Goal: Information Seeking & Learning: Learn about a topic

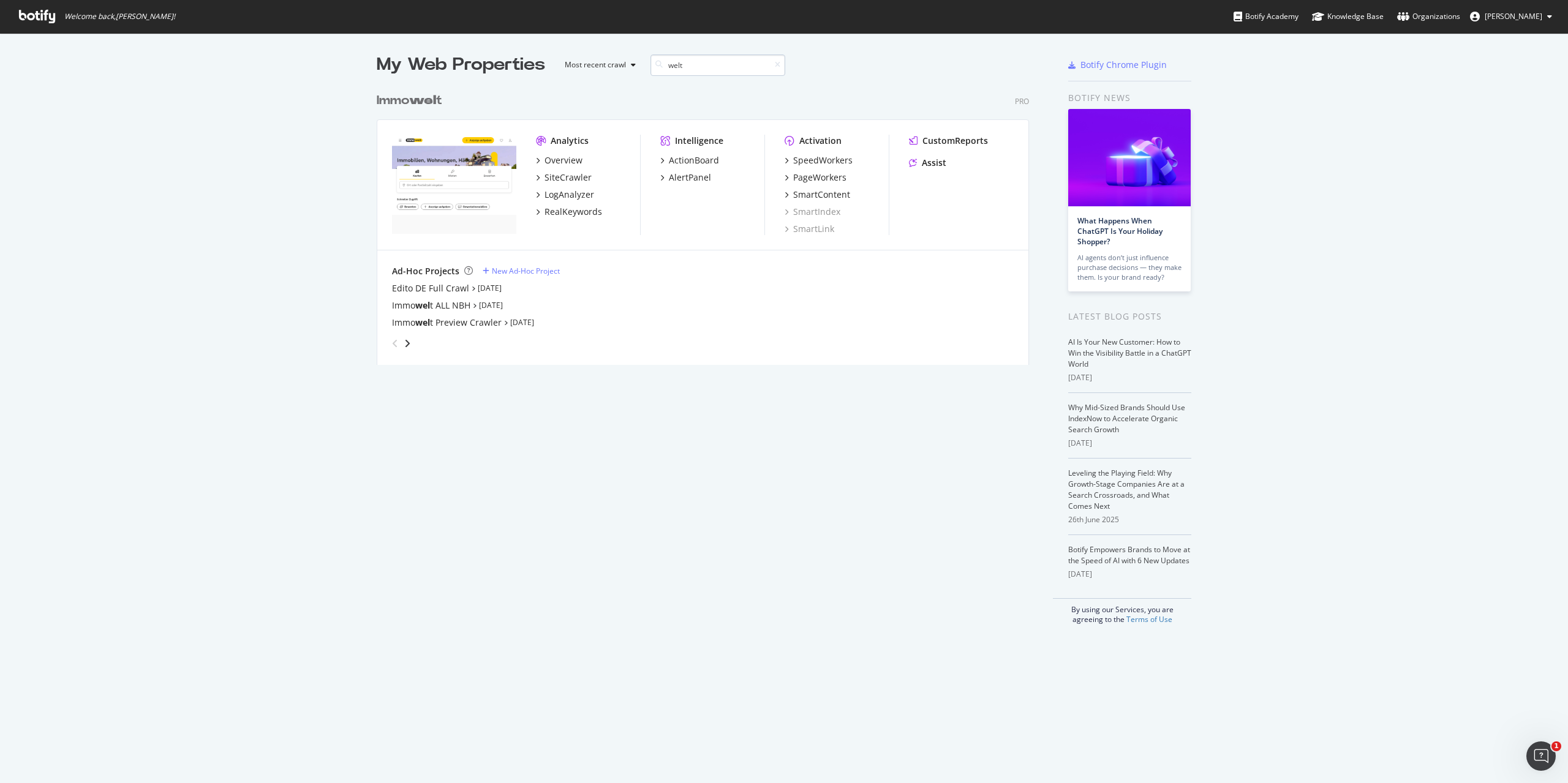
scroll to position [278, 653]
type input "welt"
click at [573, 177] on div "SiteCrawler" at bounding box center [568, 177] width 47 height 12
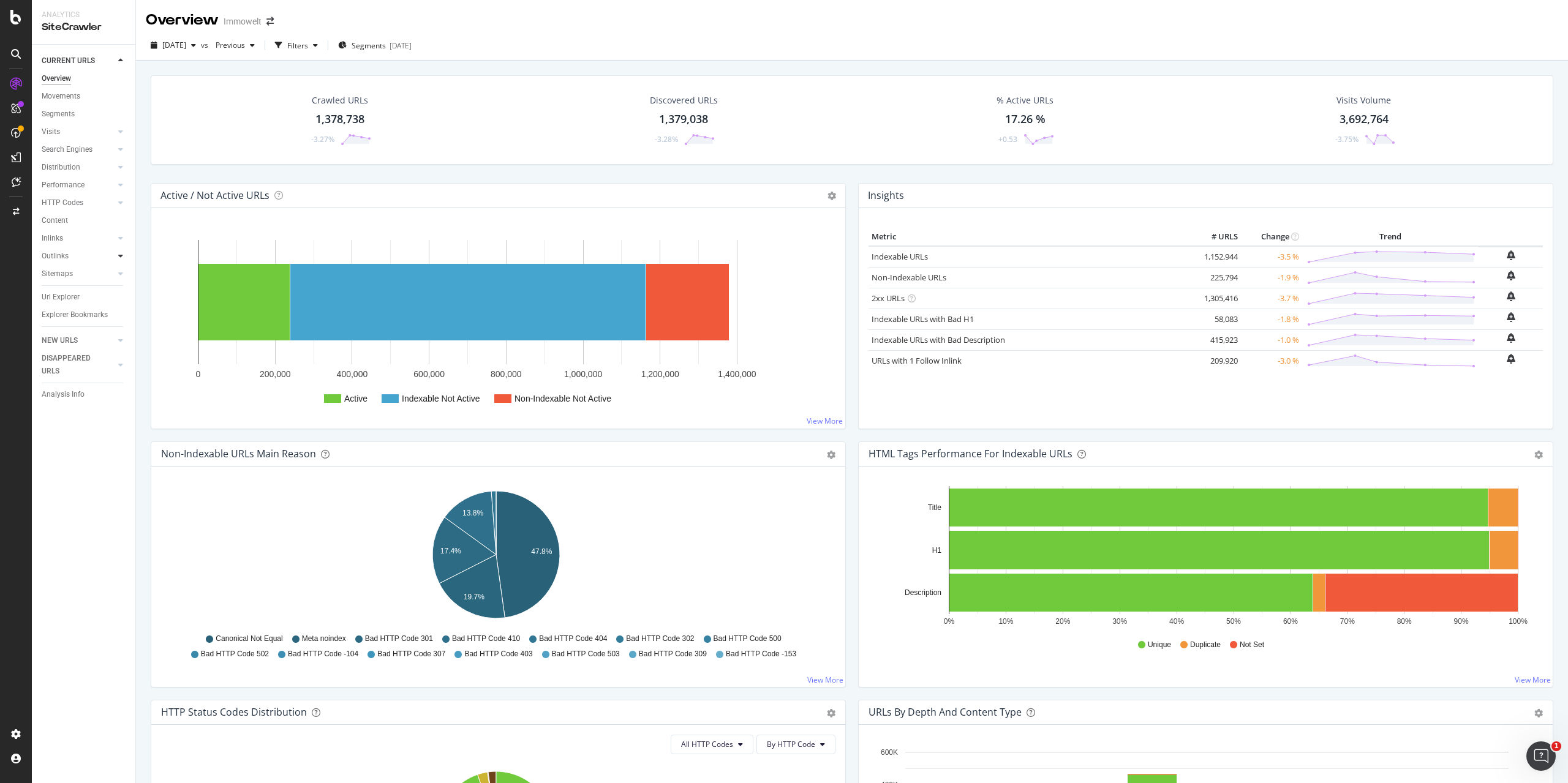
click at [122, 253] on icon at bounding box center [121, 255] width 5 height 7
click at [74, 275] on div "Top Charts" at bounding box center [65, 274] width 36 height 13
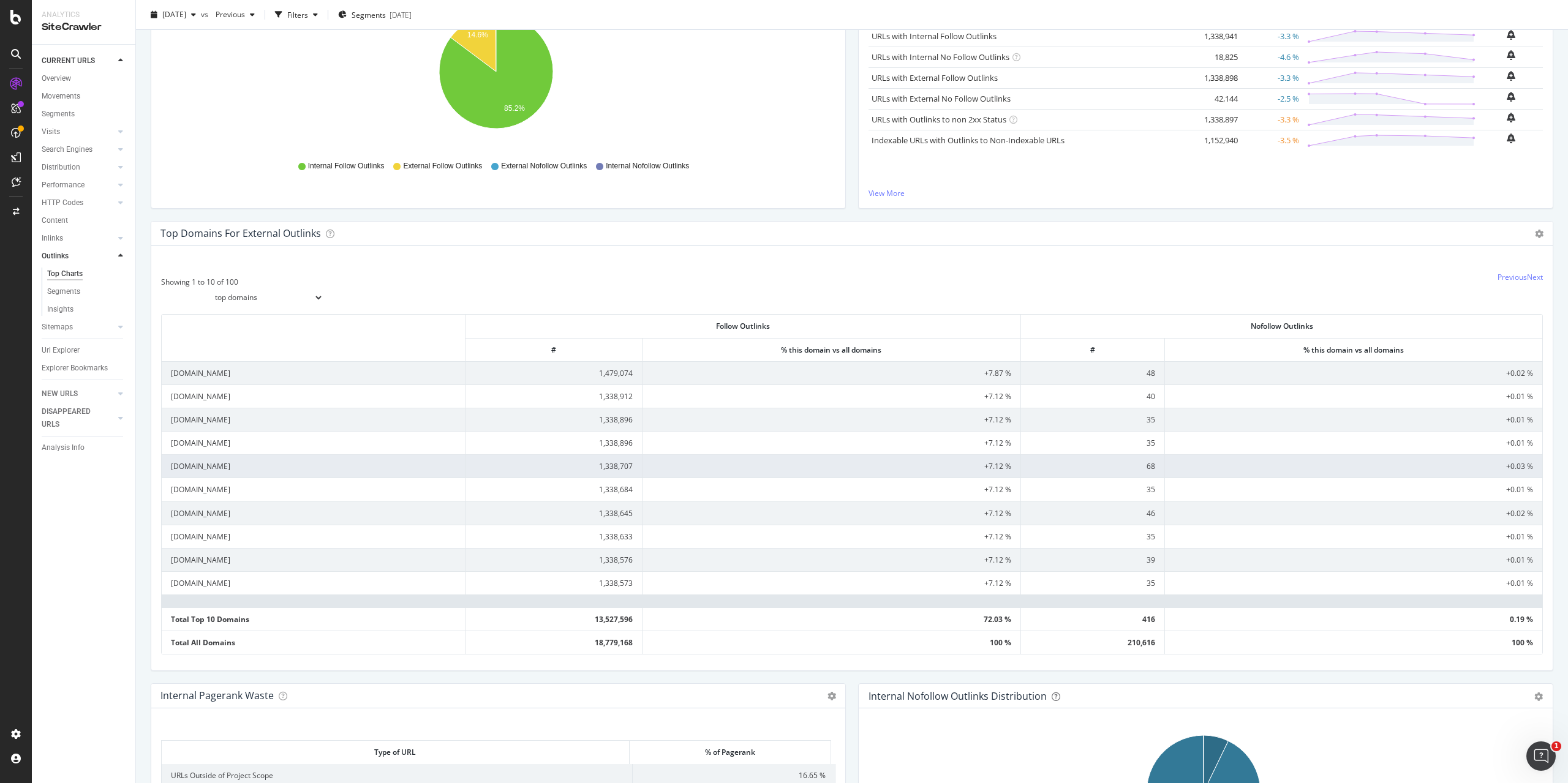
scroll to position [245, 0]
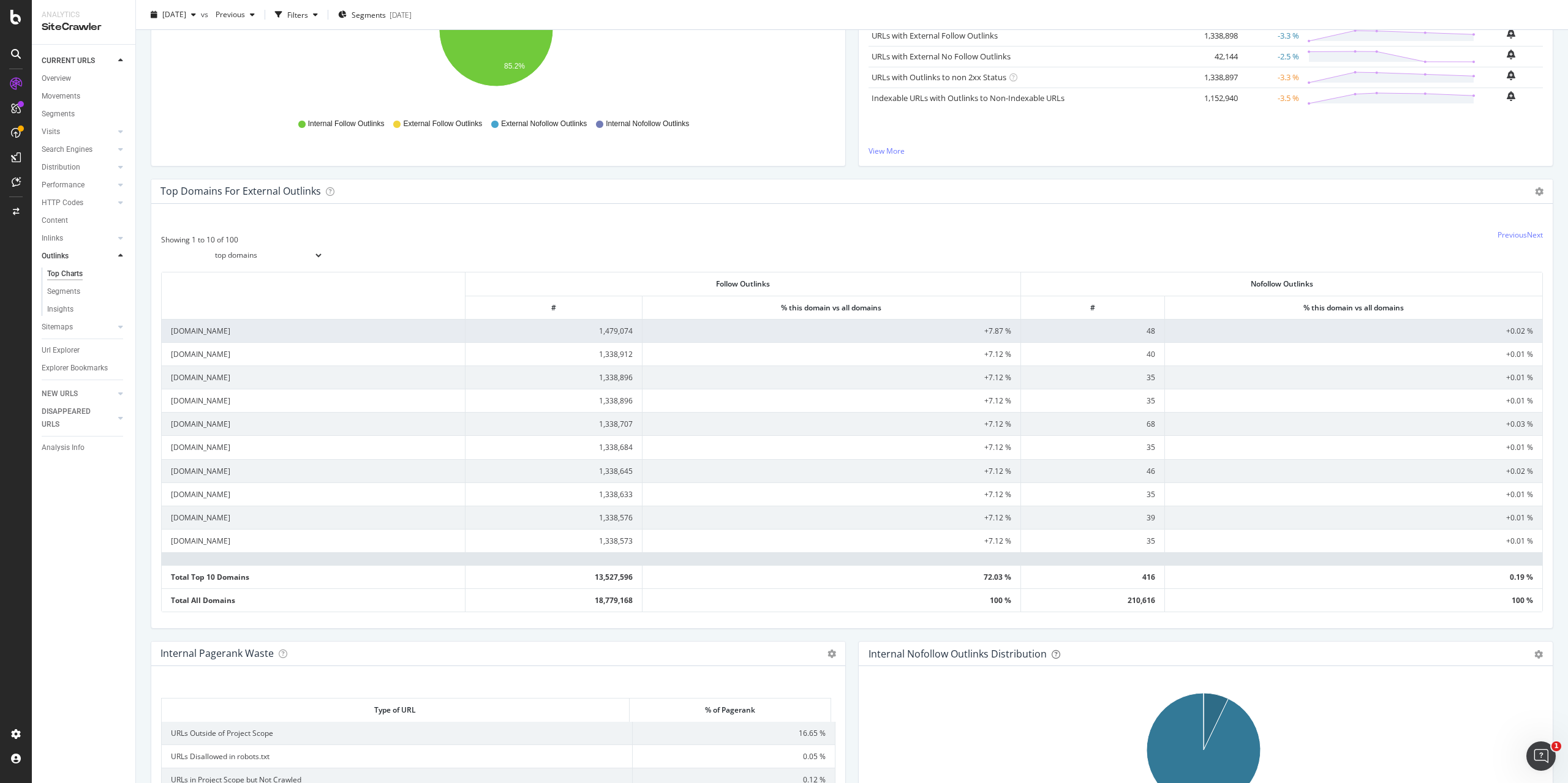
click at [444, 330] on td "[DOMAIN_NAME]" at bounding box center [313, 331] width 304 height 23
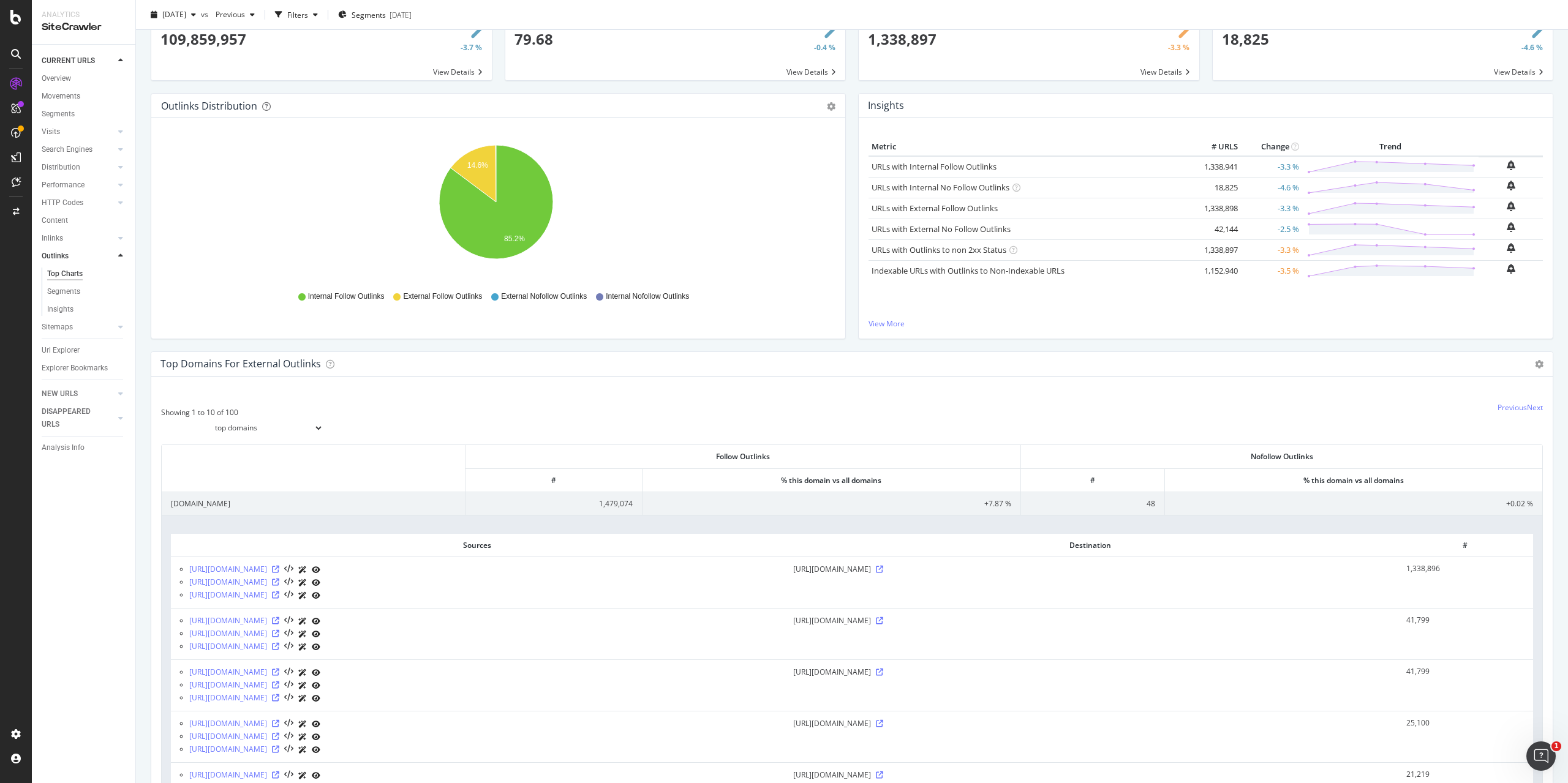
scroll to position [61, 0]
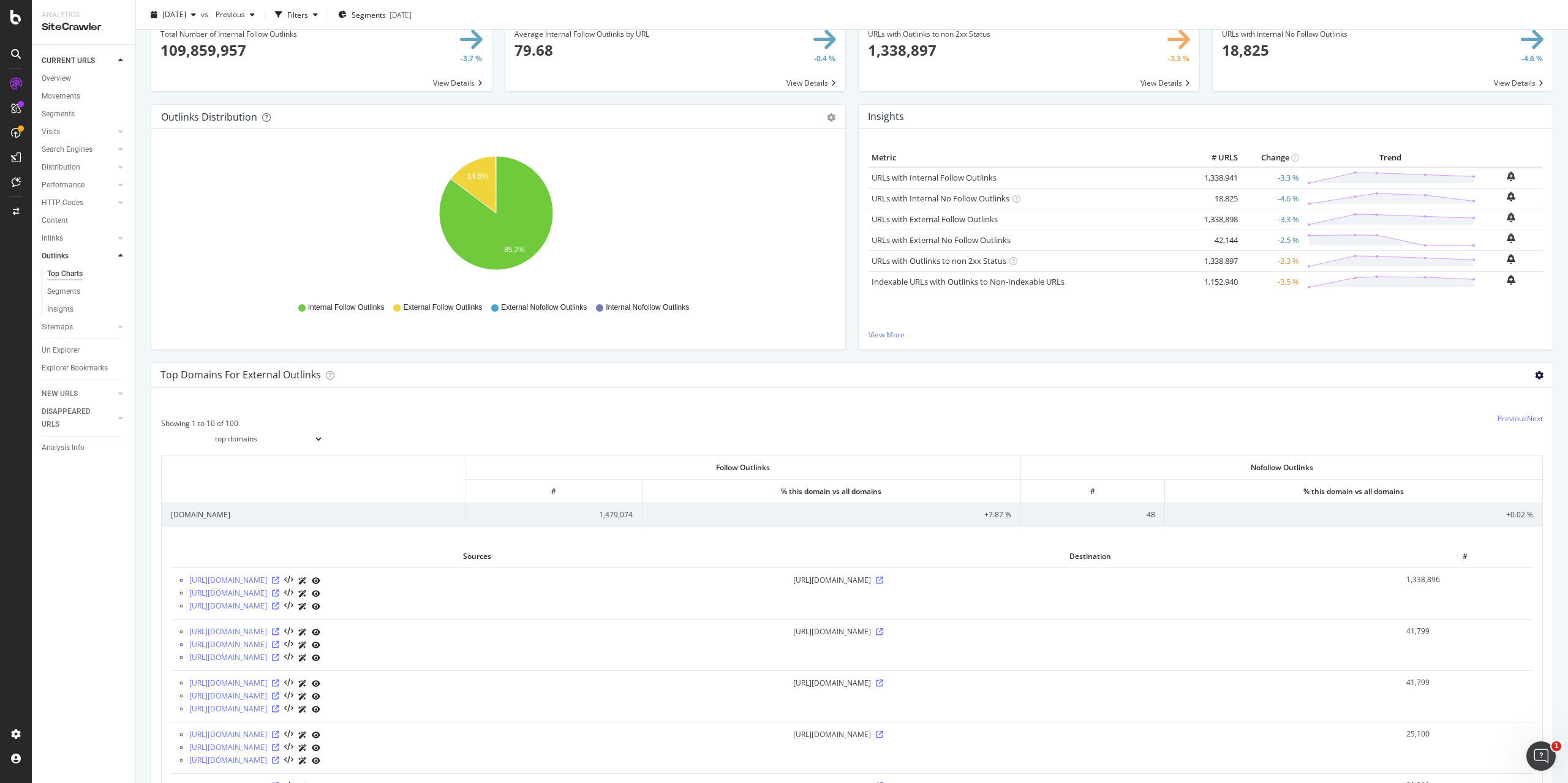
click at [1535, 374] on icon at bounding box center [1539, 375] width 8 height 8
click at [1409, 362] on div "Insights Metric # URLS Change Trend URLs with Internal Follow Outlinks 1,338,94…" at bounding box center [1206, 233] width 707 height 258
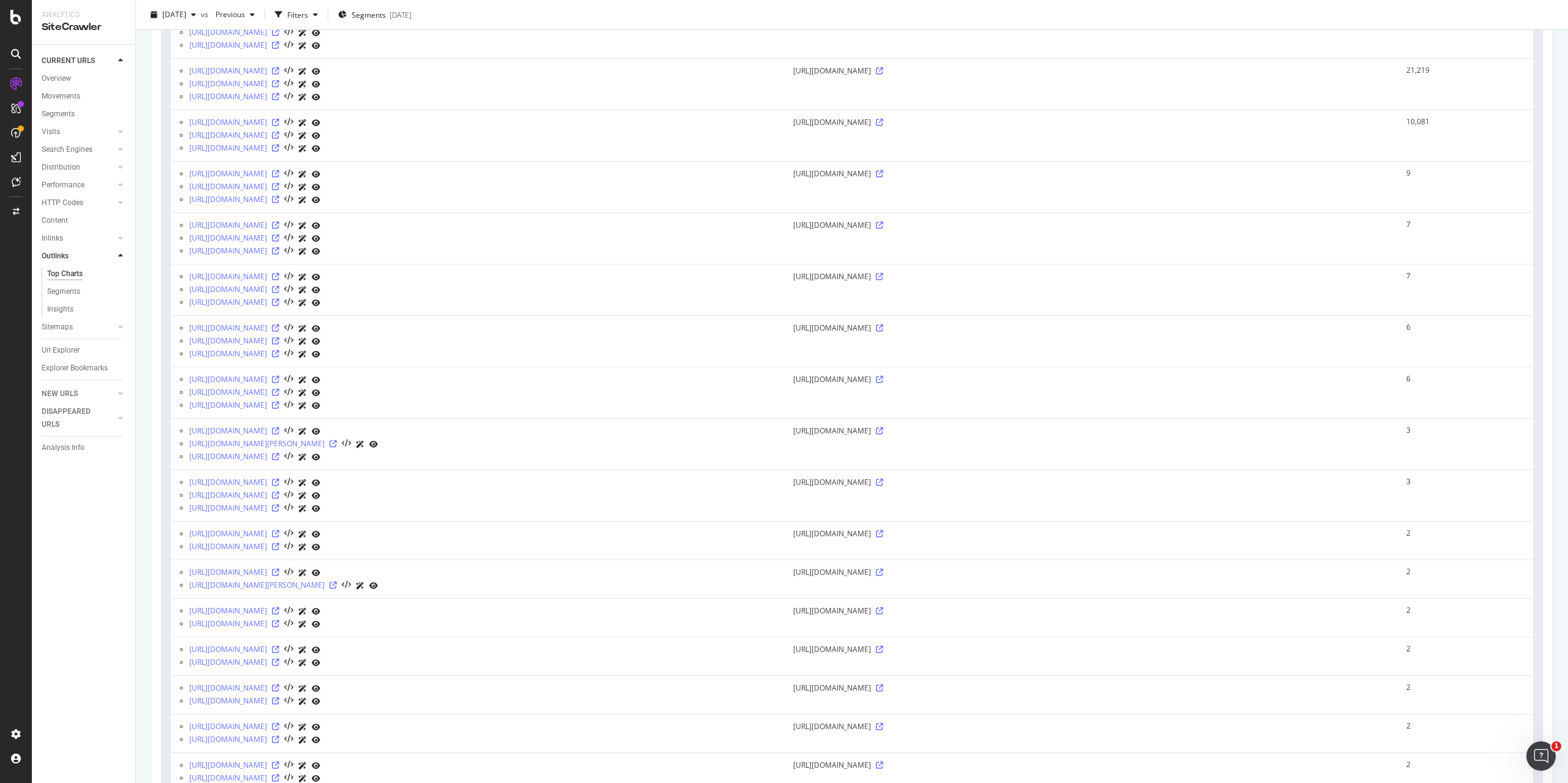
scroll to position [1041, 0]
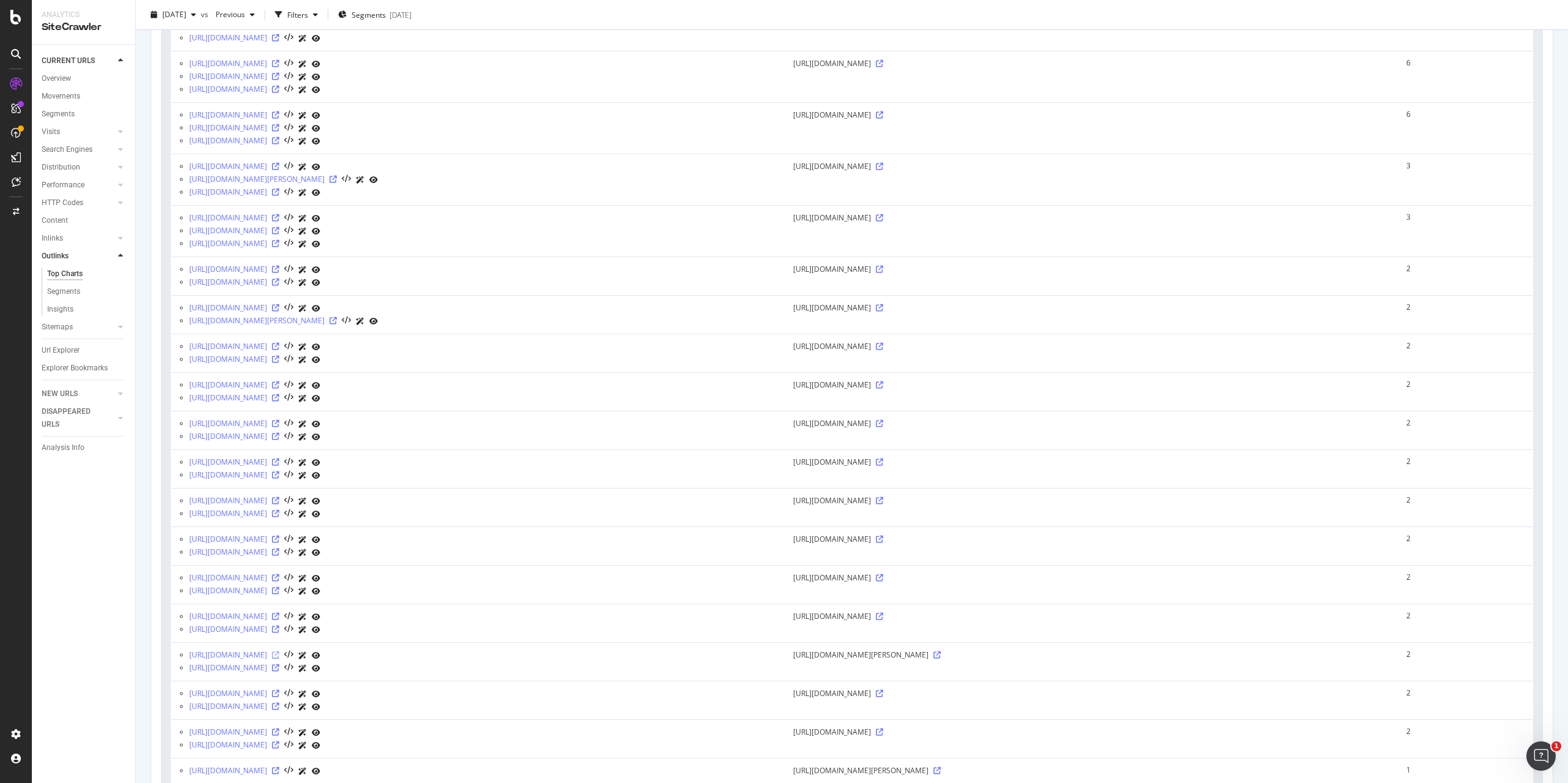
click at [279, 653] on icon at bounding box center [275, 655] width 7 height 7
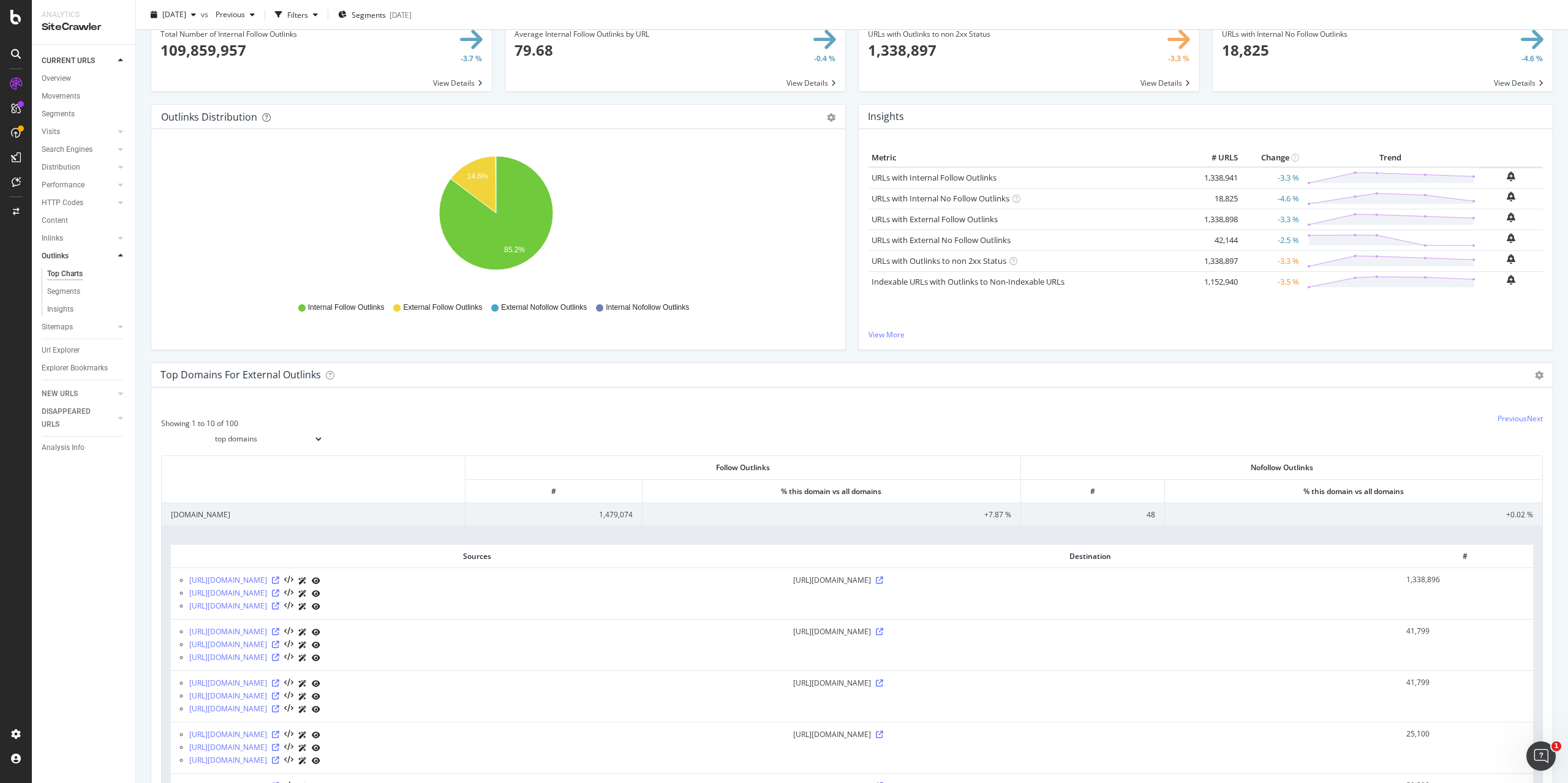
scroll to position [0, 0]
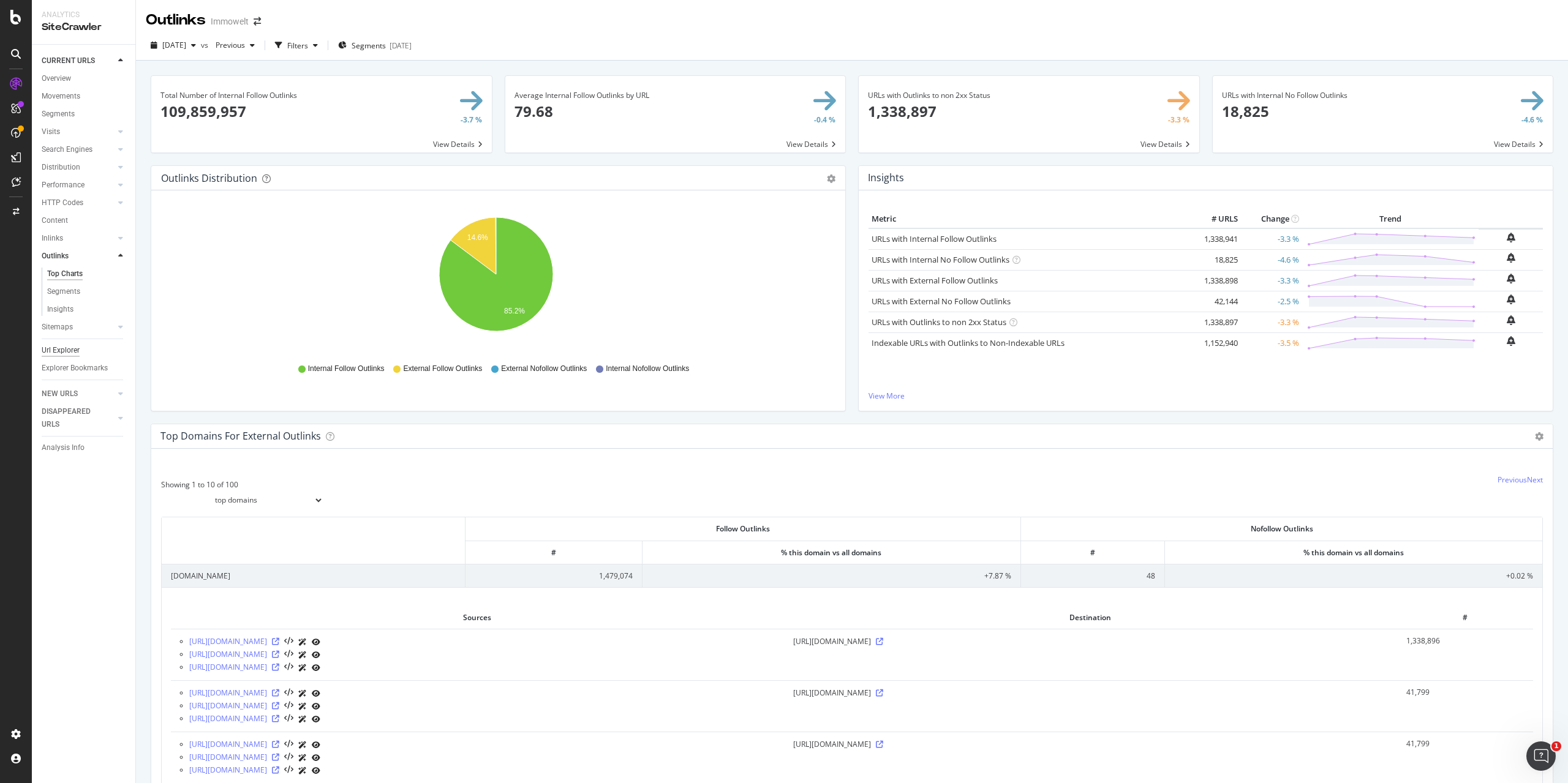
click at [76, 351] on div "Url Explorer" at bounding box center [61, 351] width 38 height 13
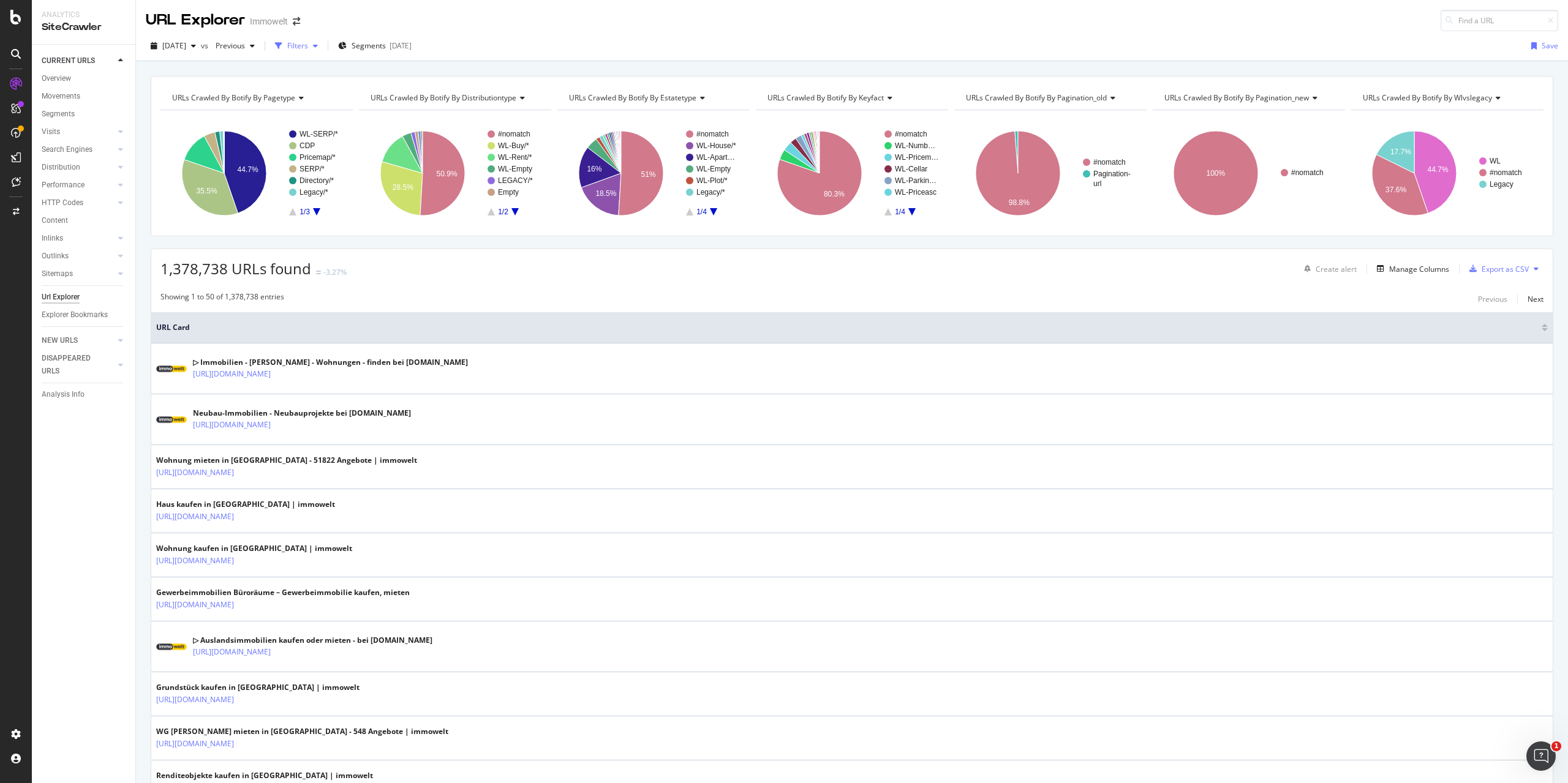
click at [308, 45] on div "Filters" at bounding box center [298, 46] width 21 height 10
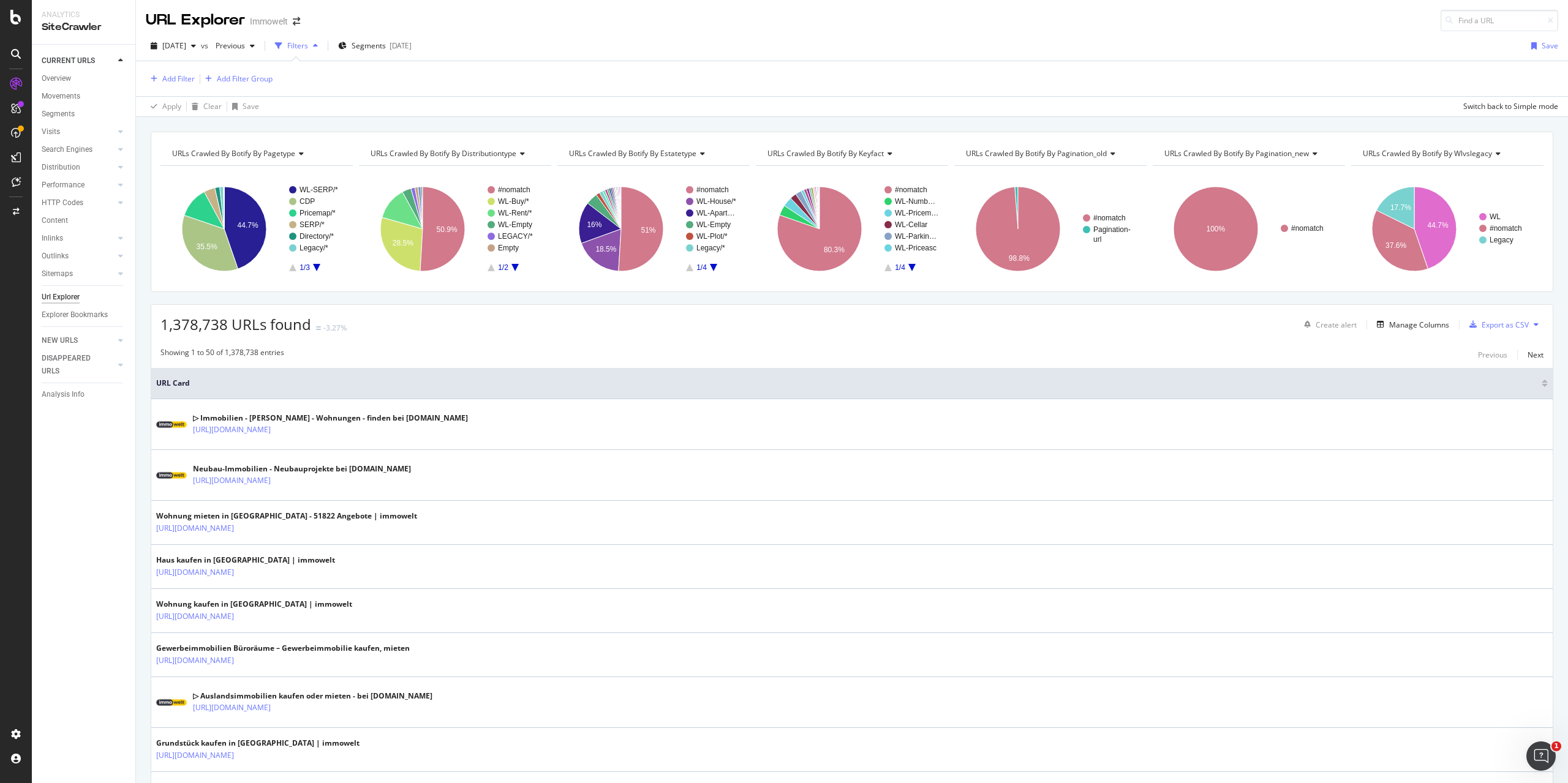
click at [801, 40] on div "[DATE] vs Previous Filters Segments [DATE] Save" at bounding box center [852, 48] width 1432 height 24
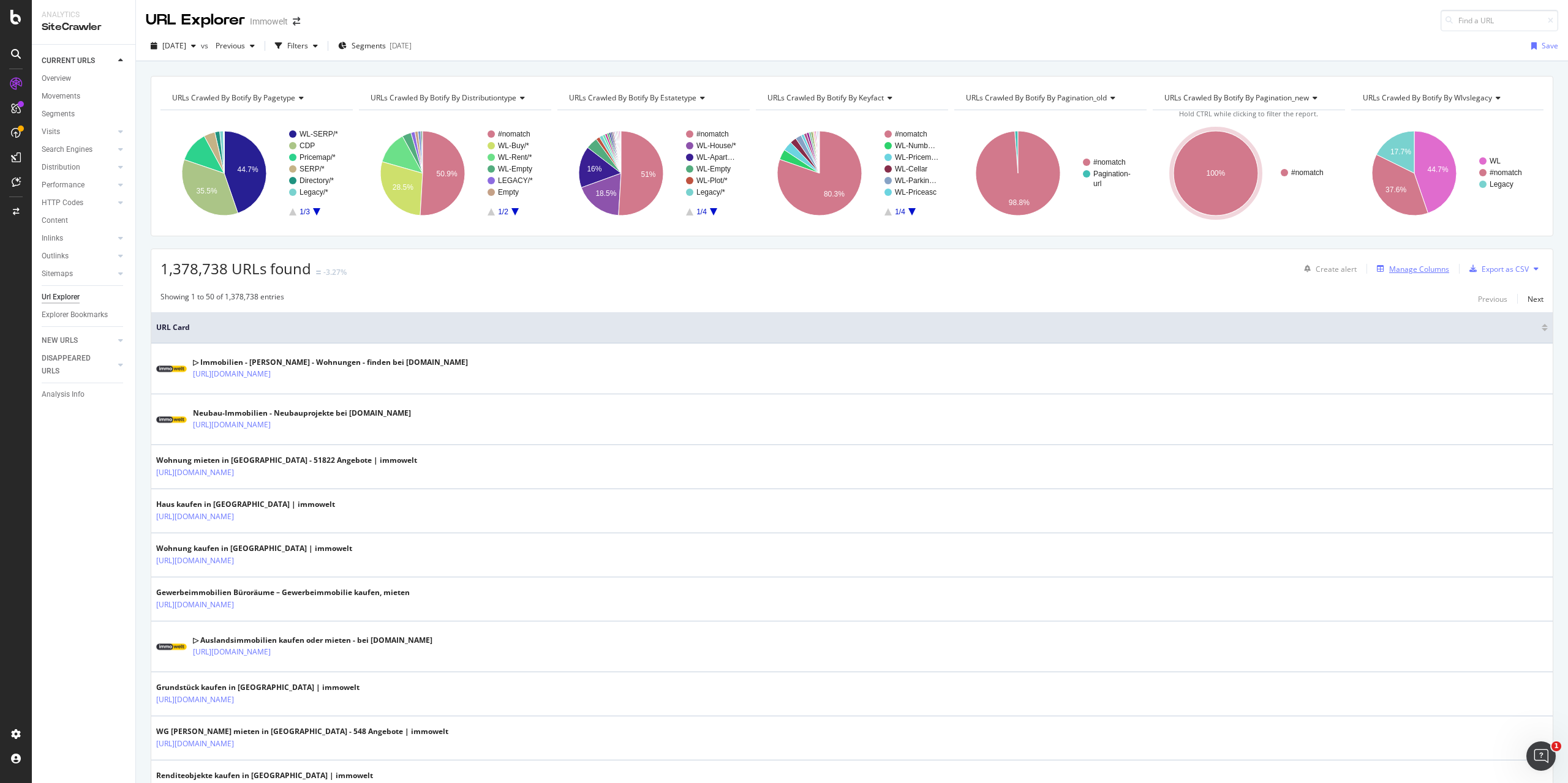
click at [1389, 270] on div "Manage Columns" at bounding box center [1419, 269] width 60 height 10
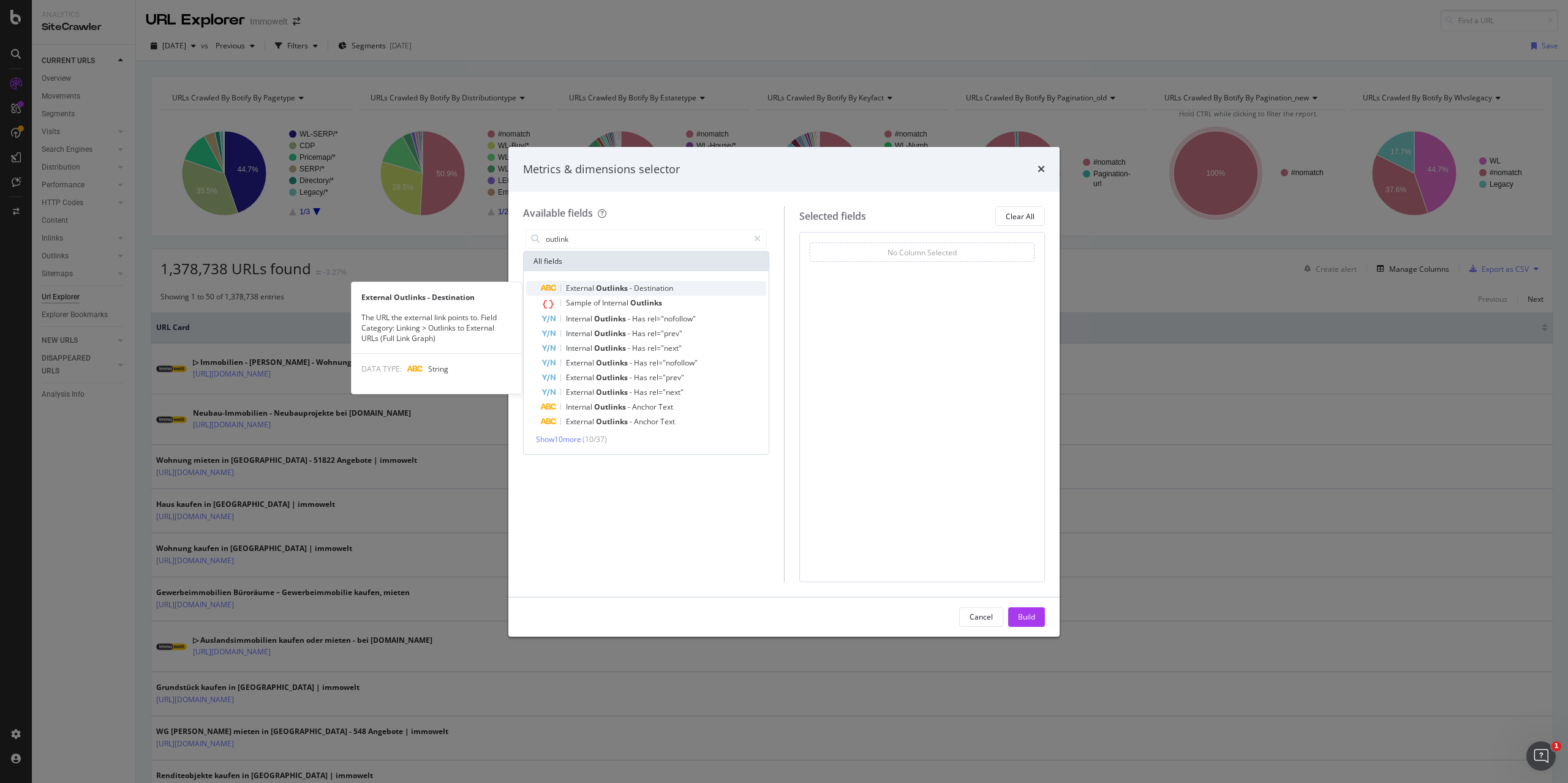
type input "outlink"
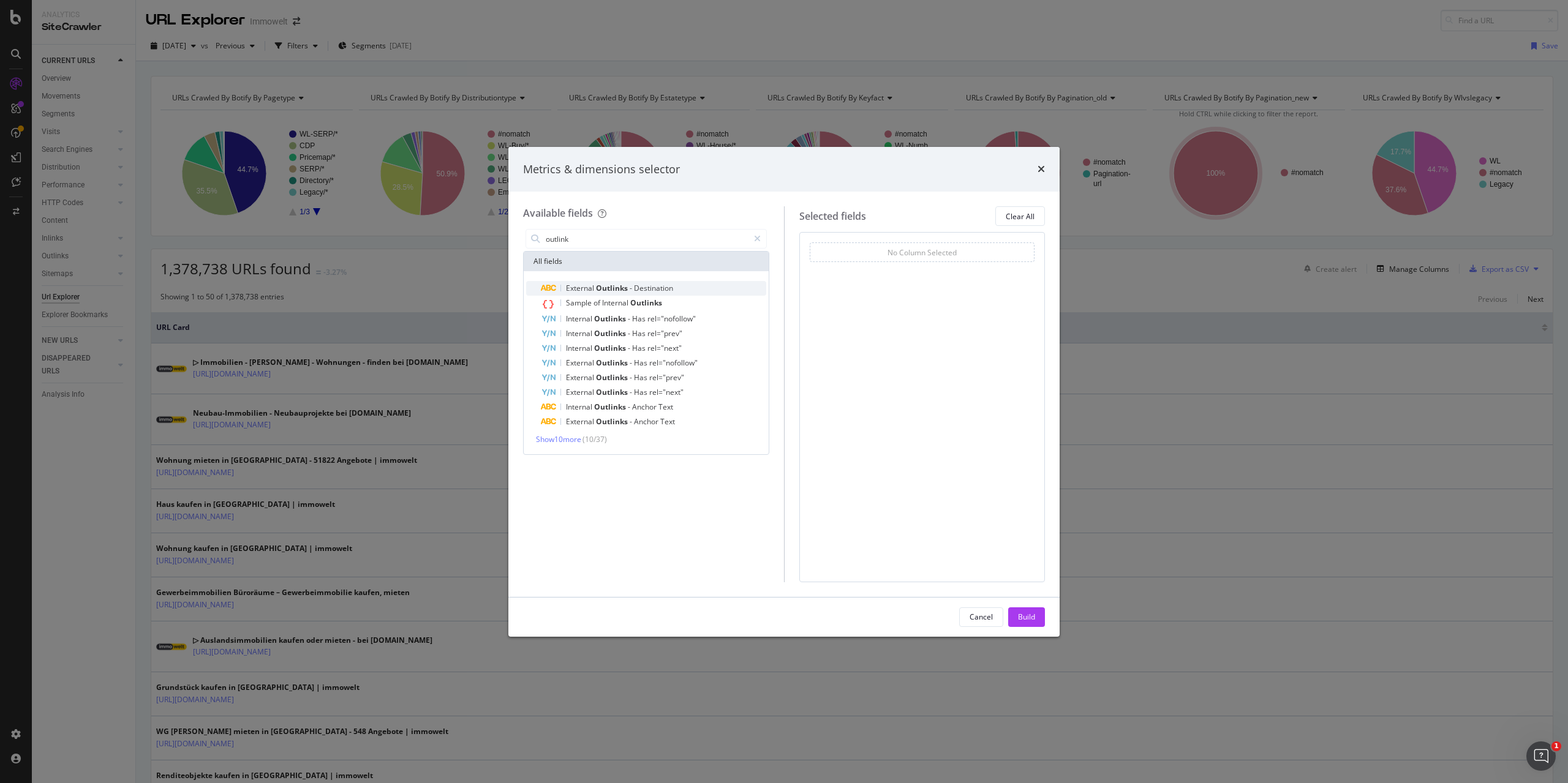
click at [658, 290] on span "Destination" at bounding box center [653, 288] width 39 height 10
click at [1032, 617] on div "Build" at bounding box center [1026, 617] width 17 height 10
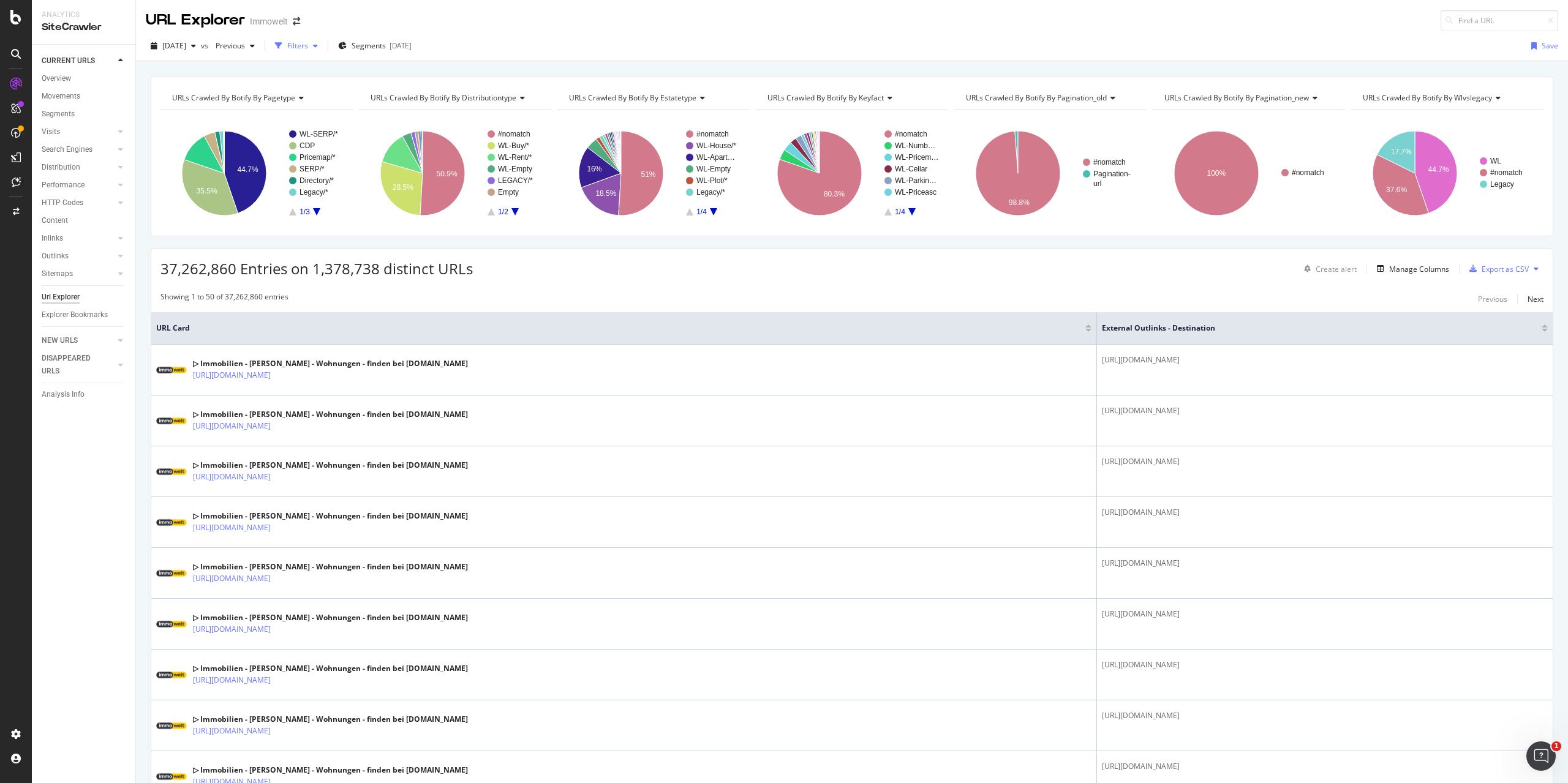
click at [308, 48] on div "Filters" at bounding box center [298, 46] width 21 height 10
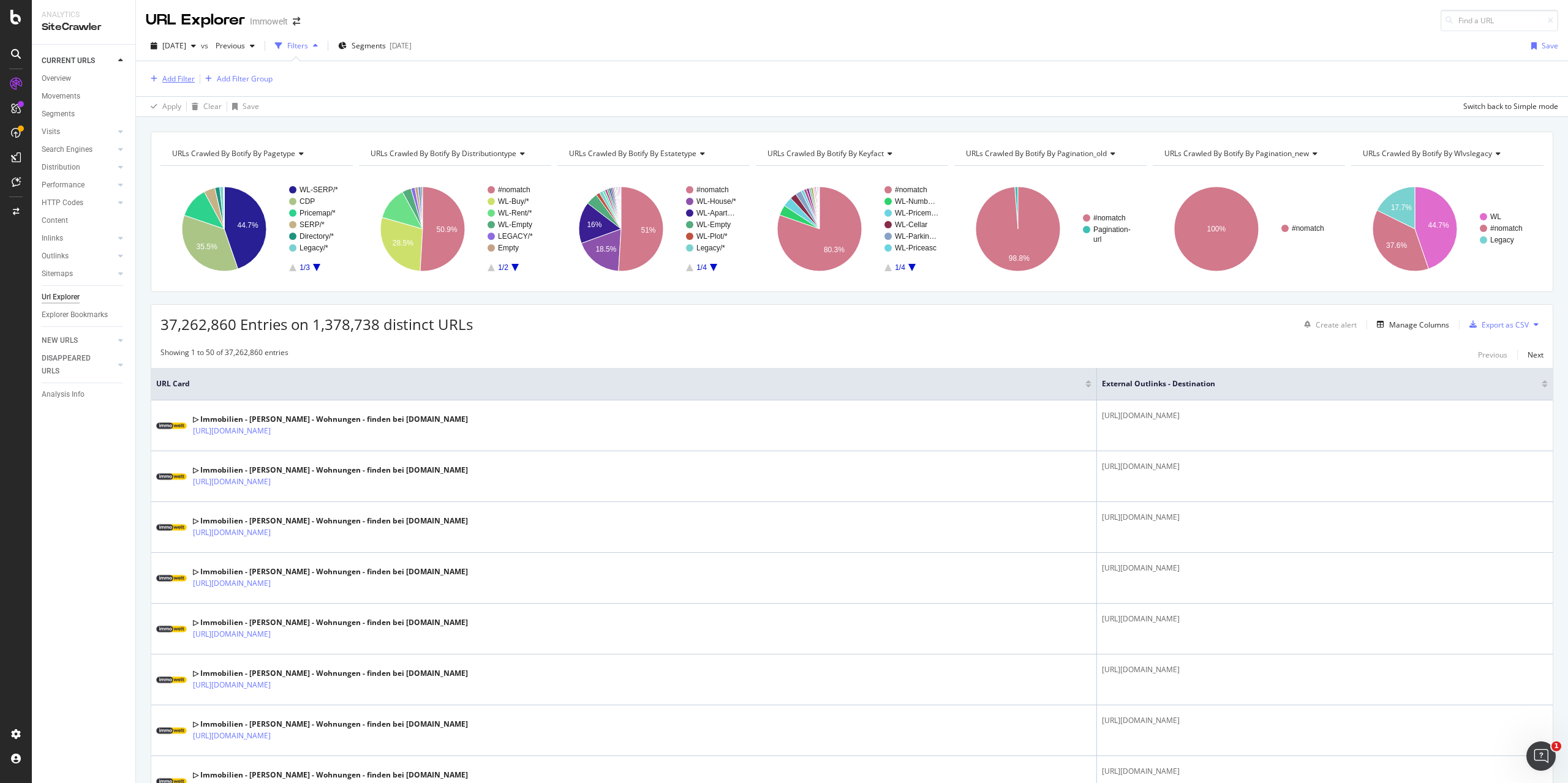
click at [182, 82] on div "Add Filter" at bounding box center [179, 79] width 32 height 10
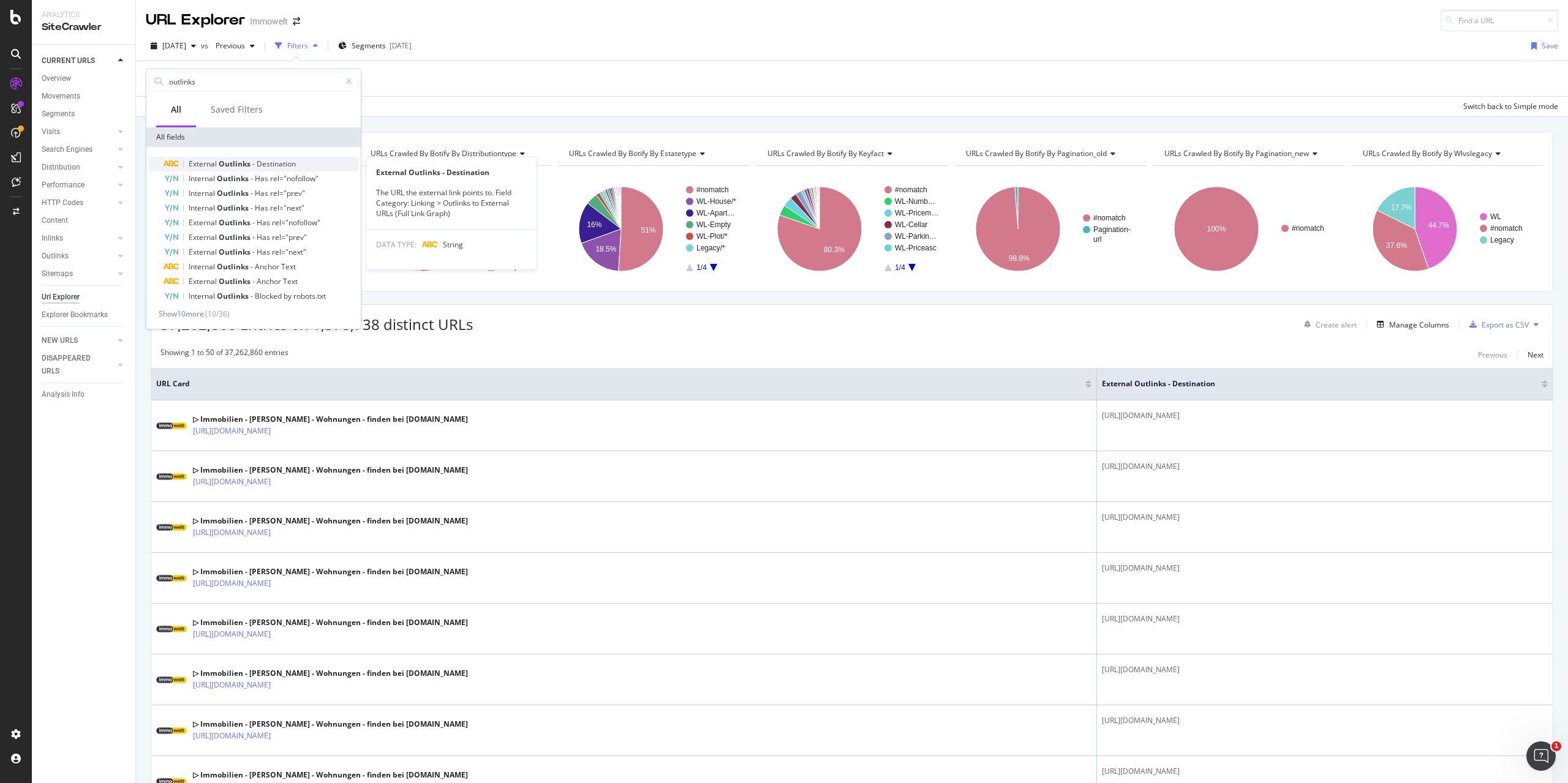
type input "outlinks"
click at [229, 166] on span "Outlinks" at bounding box center [235, 164] width 34 height 10
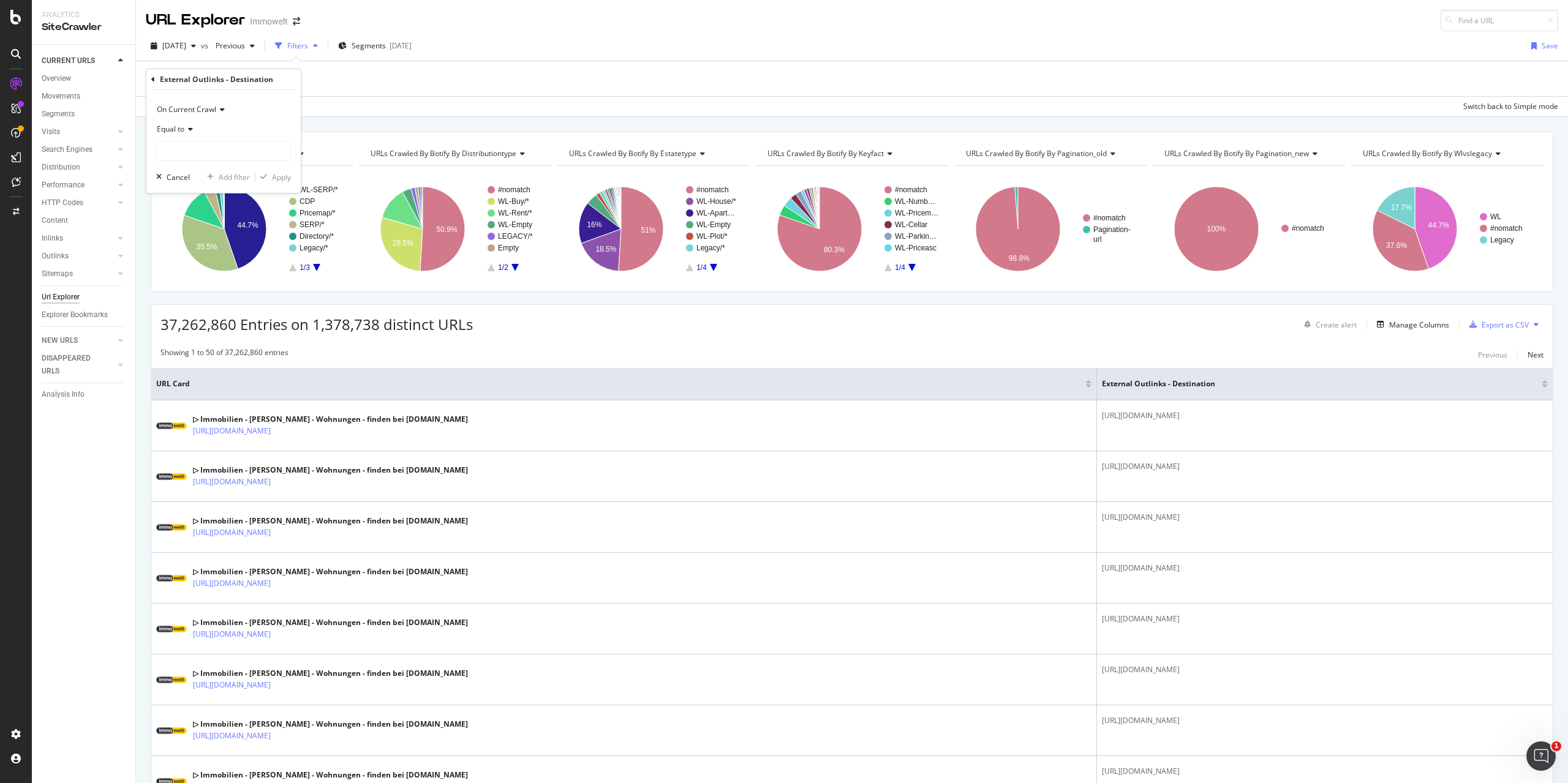
click at [188, 129] on icon at bounding box center [188, 129] width 8 height 7
click at [193, 253] on div "Contains" at bounding box center [224, 249] width 131 height 16
click at [213, 160] on input "text" at bounding box center [223, 151] width 133 height 19
type input "pdf"
click at [279, 181] on div "Apply" at bounding box center [281, 177] width 19 height 10
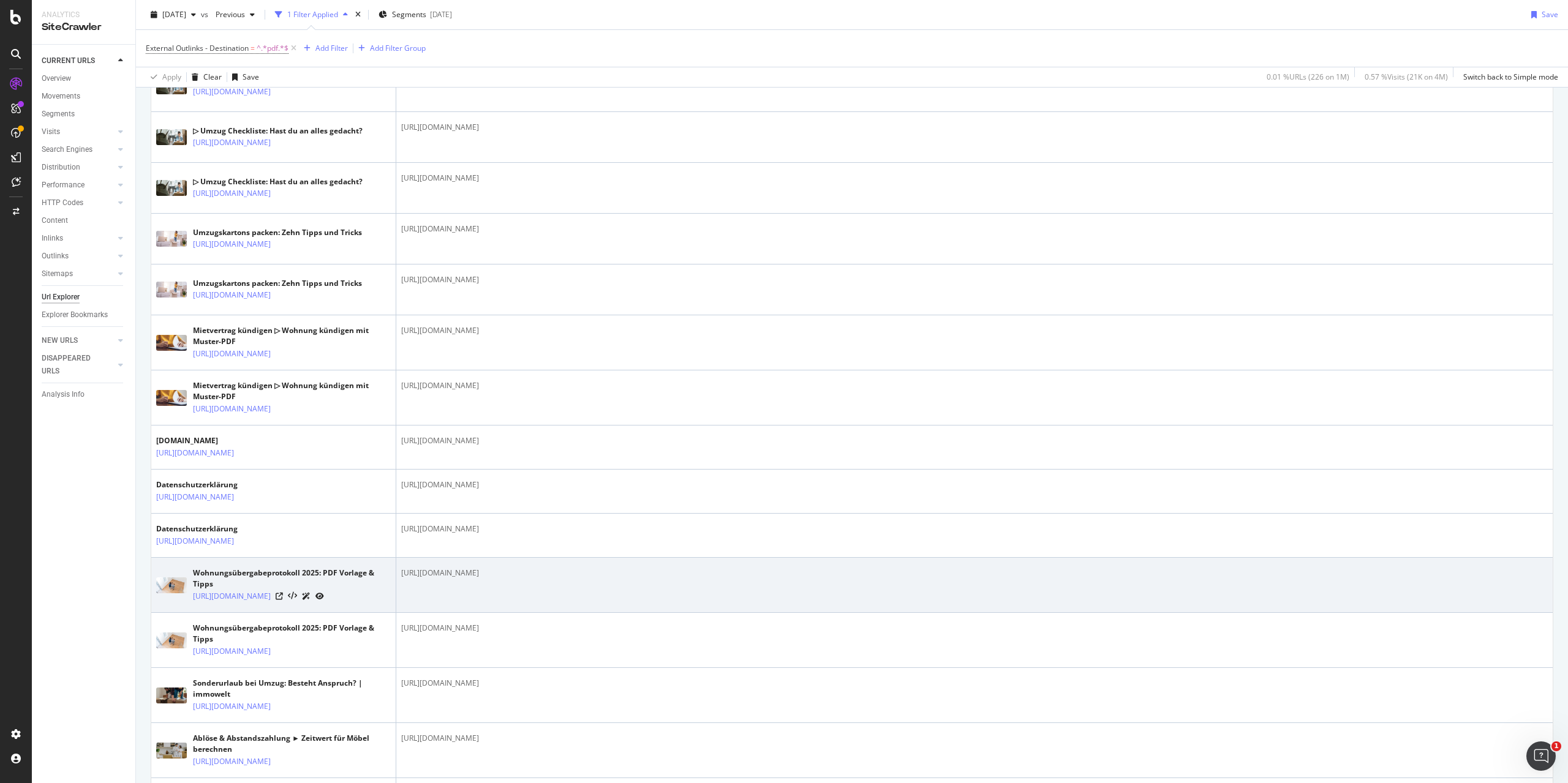
scroll to position [551, 0]
